Goal: Check status

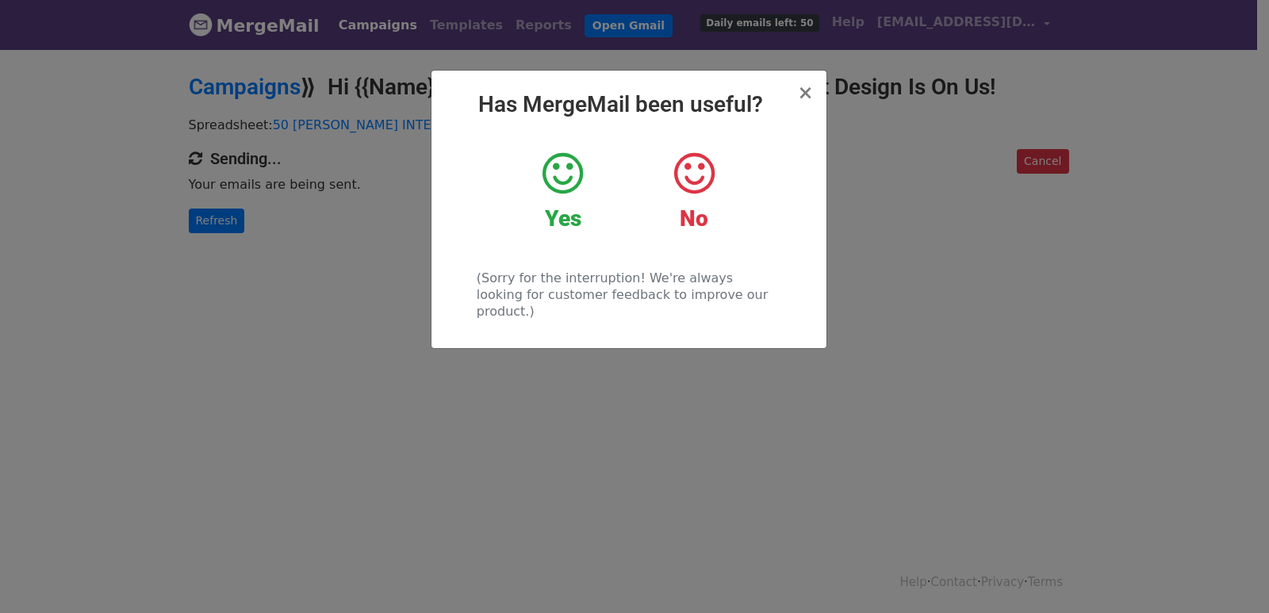
click at [600, 378] on div "× Has MergeMail been useful? Yes No (Sorry for the interruption! We're always l…" at bounding box center [634, 331] width 1269 height 566
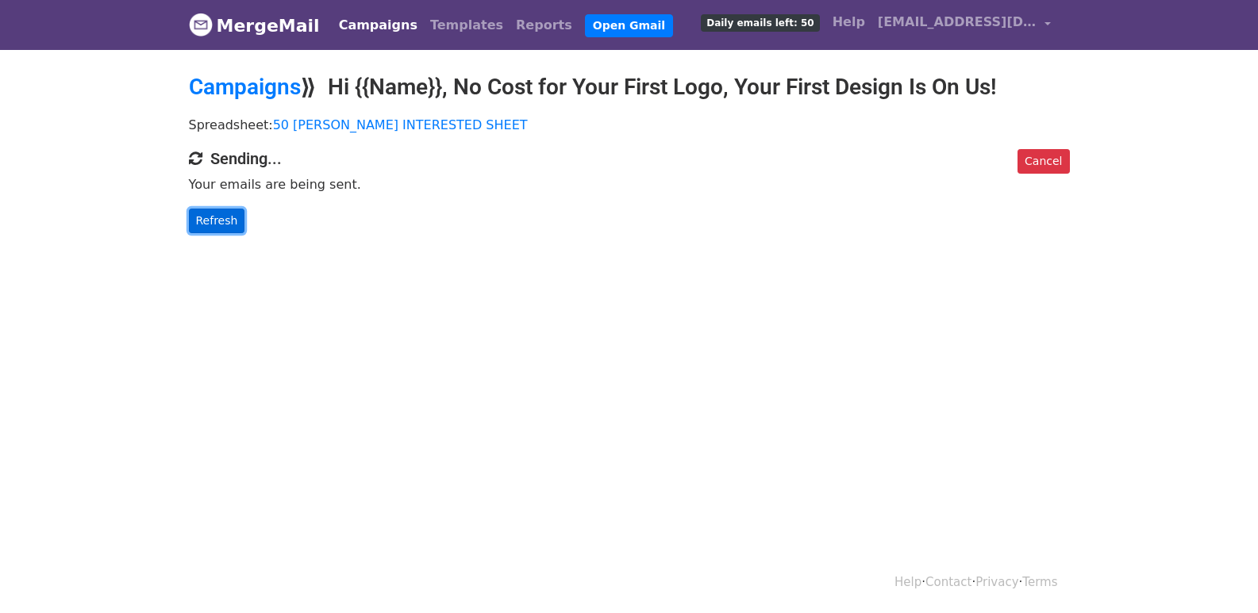
click at [211, 229] on link "Refresh" at bounding box center [217, 221] width 56 height 25
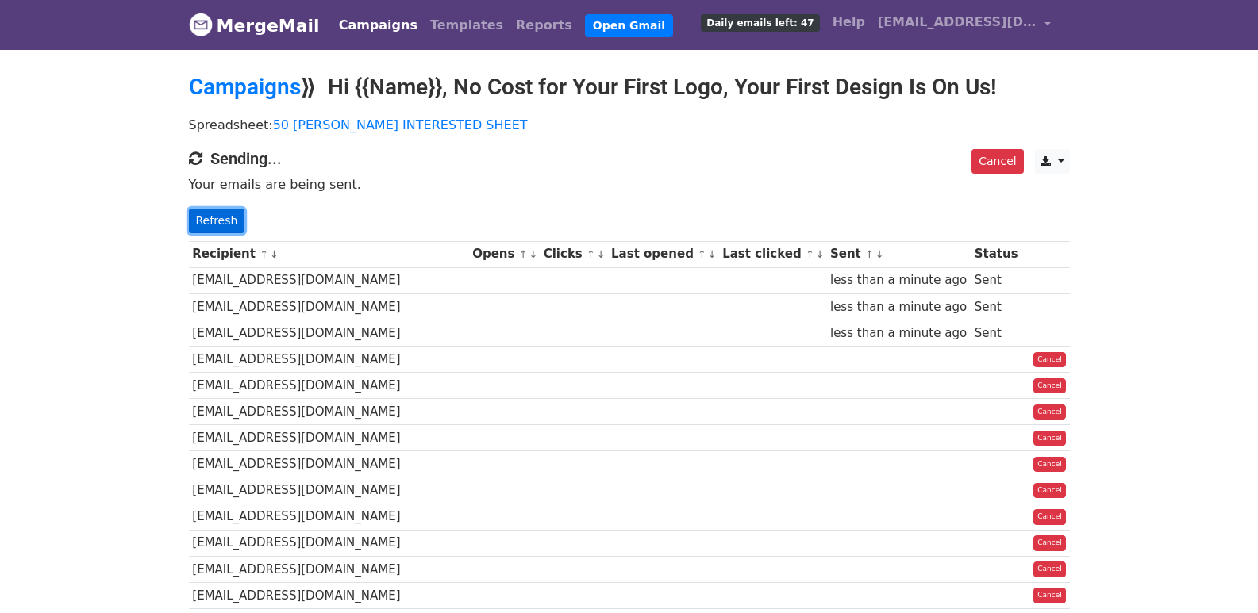
click at [204, 221] on link "Refresh" at bounding box center [217, 221] width 56 height 25
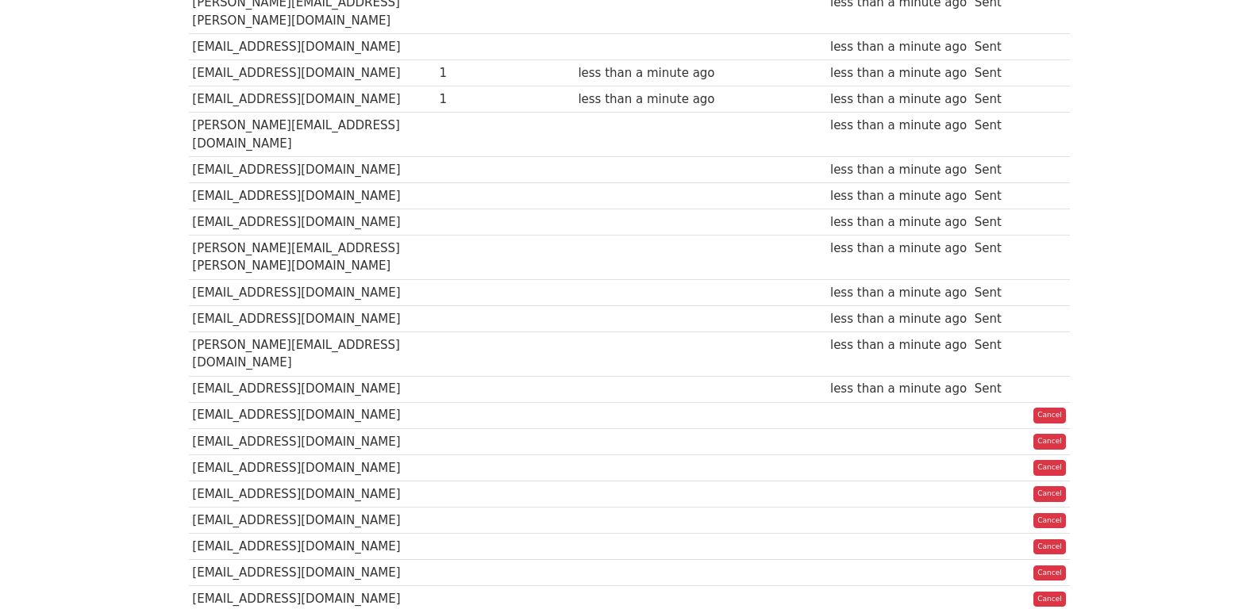
scroll to position [53, 0]
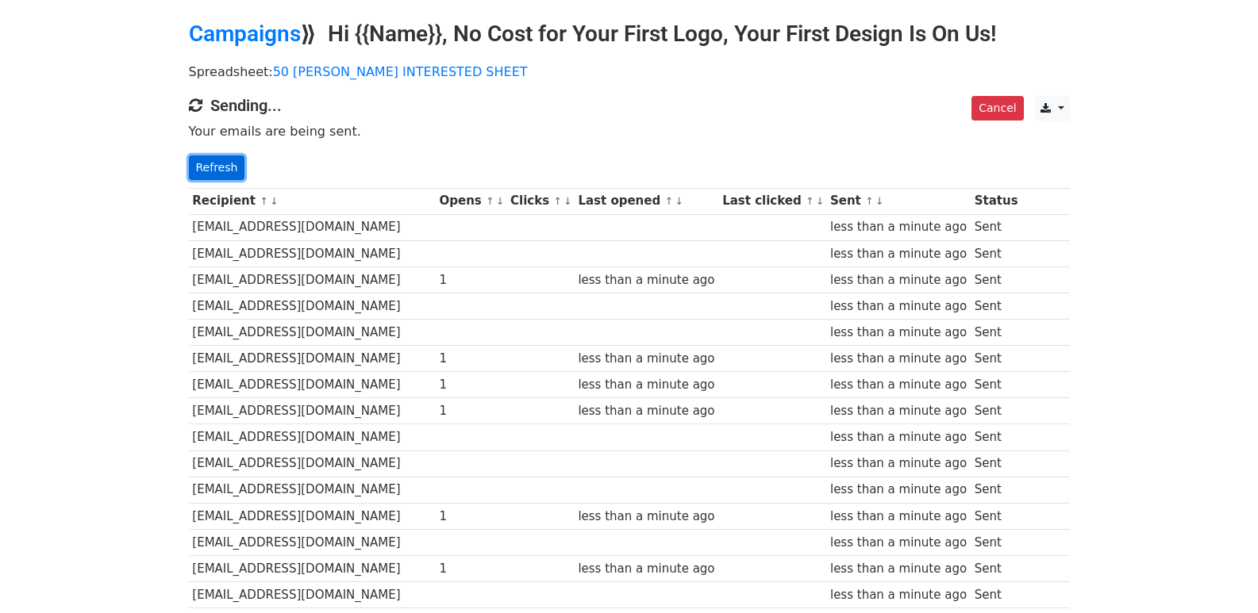
click at [201, 159] on link "Refresh" at bounding box center [217, 168] width 56 height 25
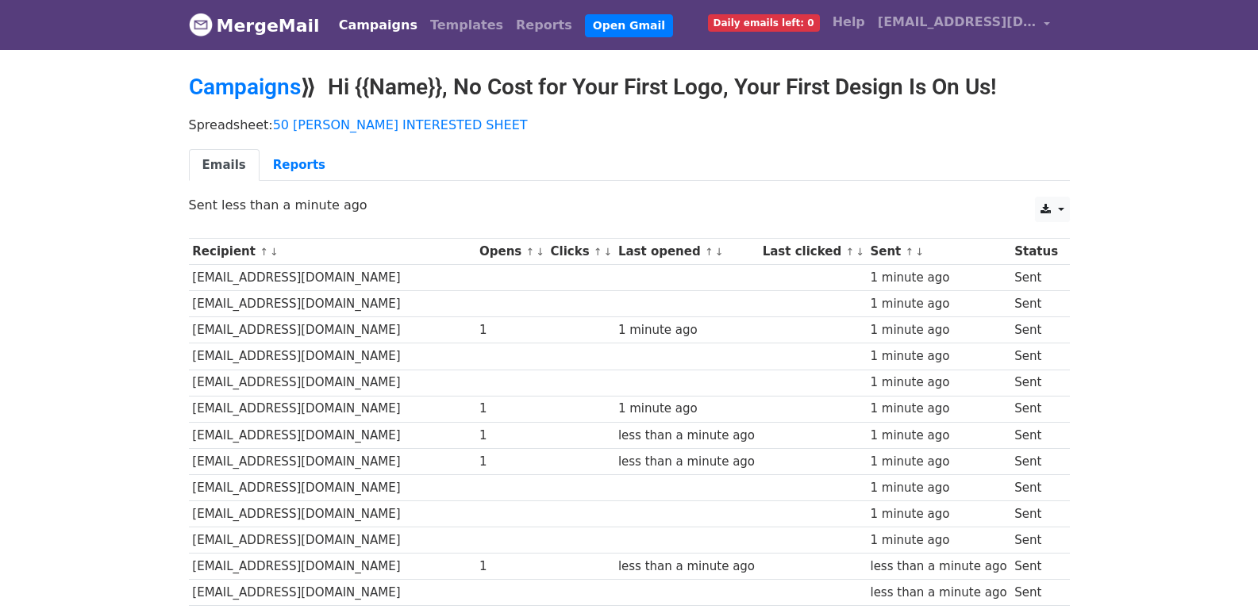
scroll to position [1104, 0]
